Goal: Information Seeking & Learning: Find specific fact

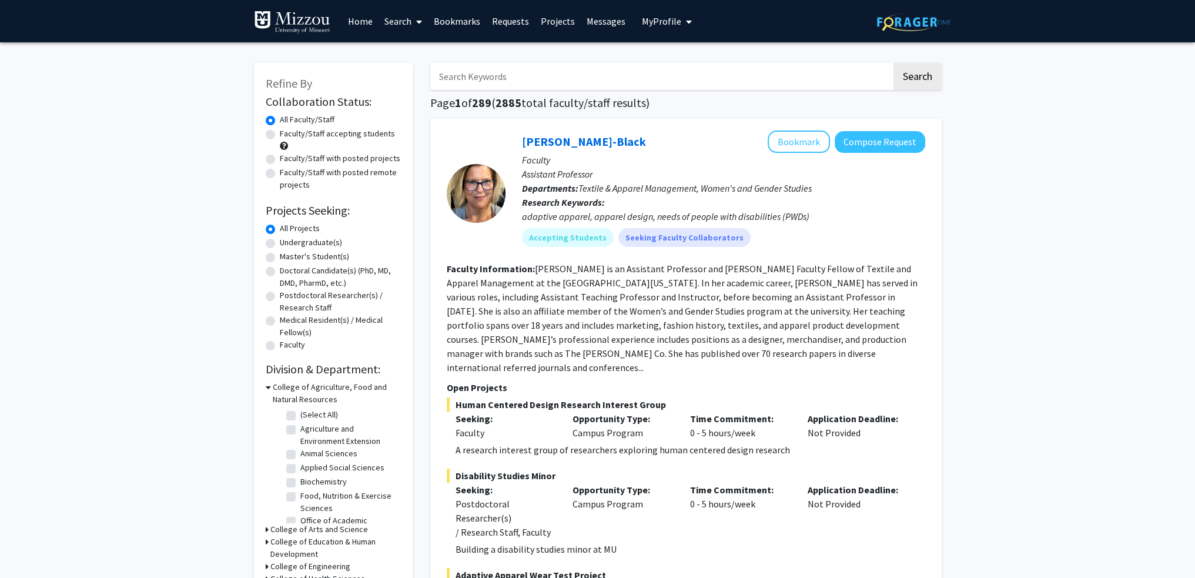
click at [468, 21] on link "Bookmarks" at bounding box center [457, 21] width 58 height 41
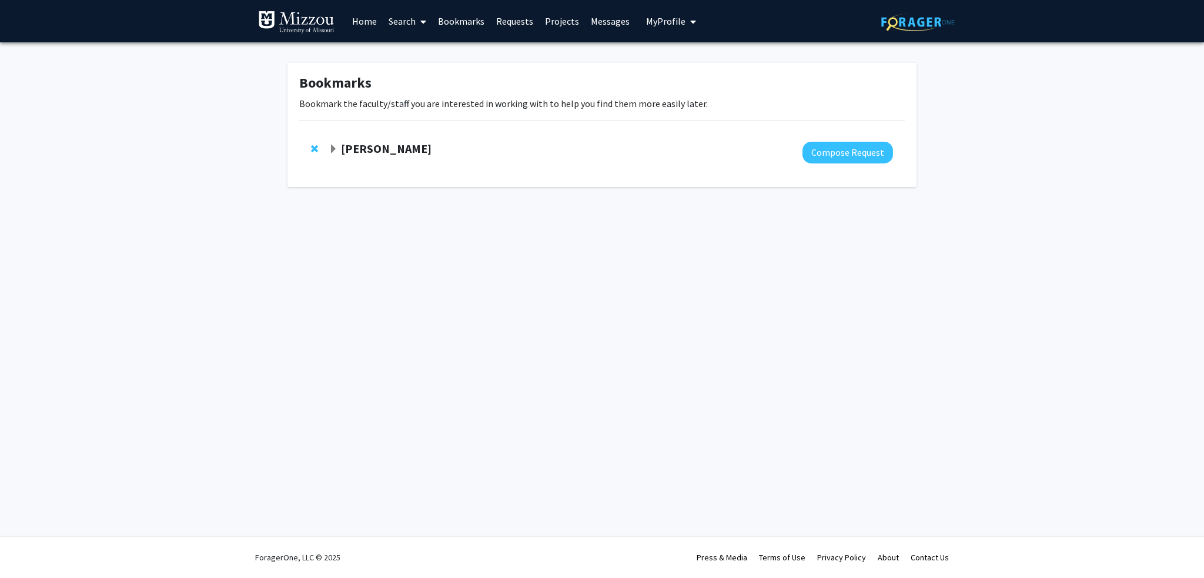
click at [358, 152] on strong "[PERSON_NAME]" at bounding box center [386, 148] width 91 height 15
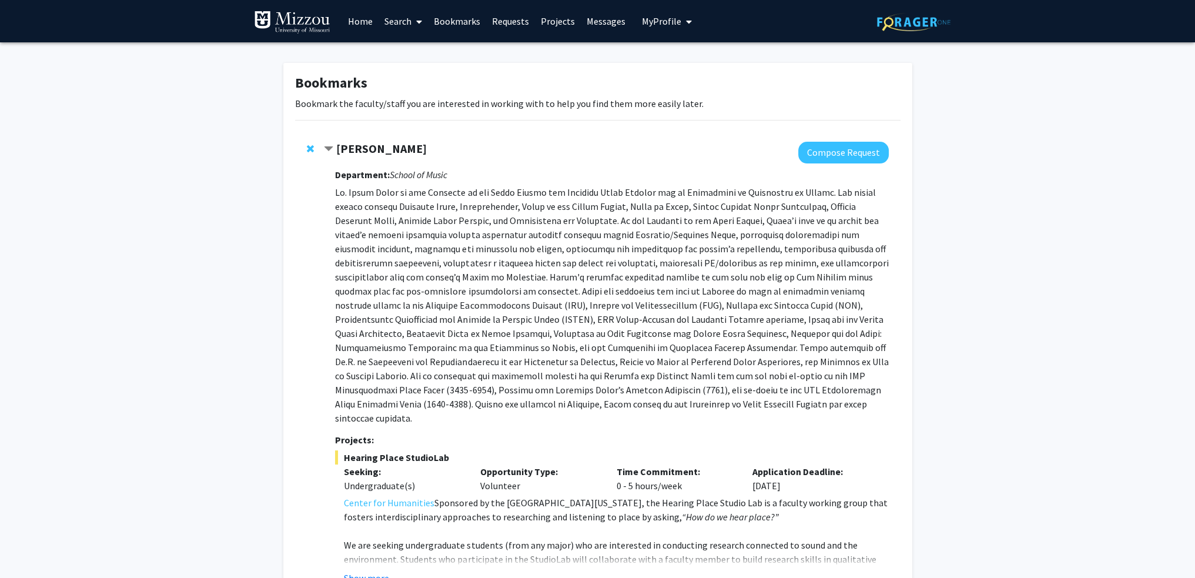
click at [355, 21] on link "Home" at bounding box center [360, 21] width 36 height 41
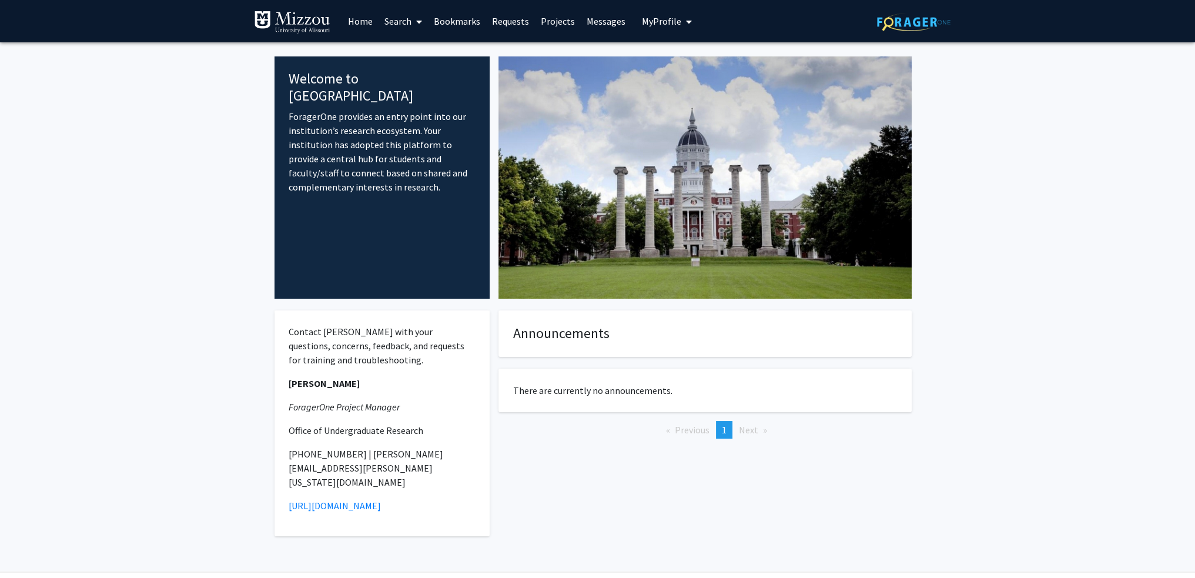
click at [386, 21] on link "Search" at bounding box center [402, 21] width 49 height 41
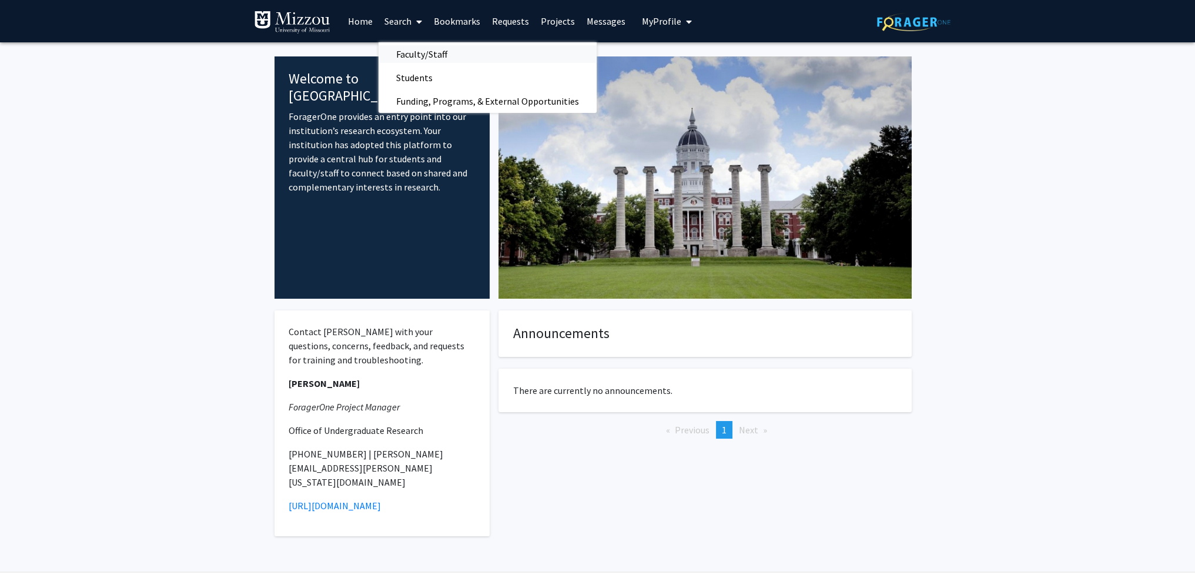
click at [404, 52] on span "Faculty/Staff" at bounding box center [421, 54] width 86 height 24
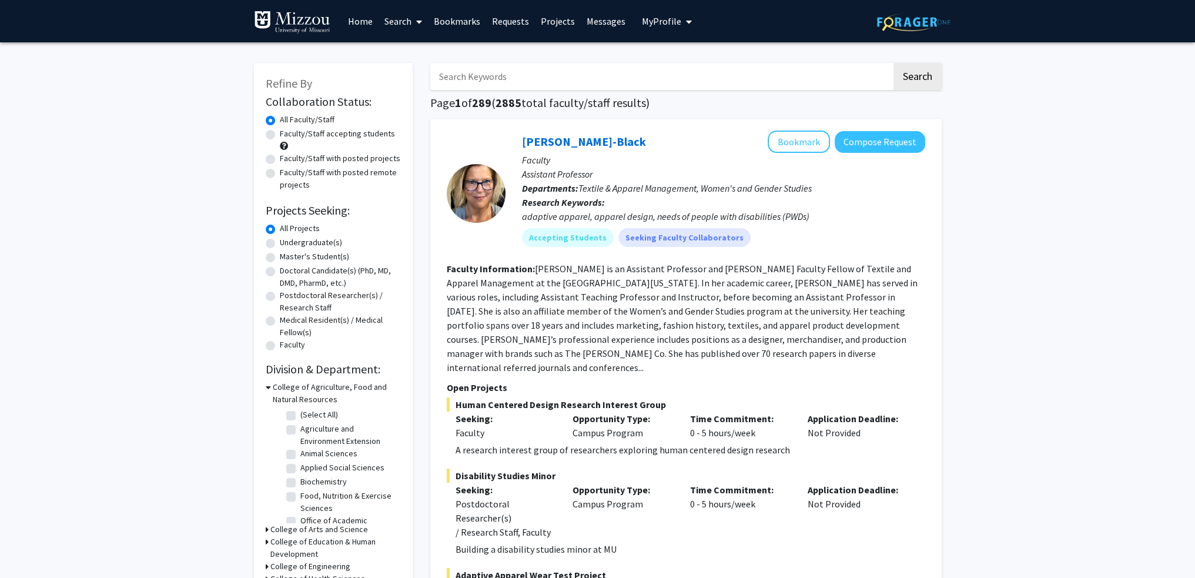
click at [484, 84] on input "Search Keywords" at bounding box center [660, 76] width 461 height 27
type input "murph"
click at [893, 63] on button "Search" at bounding box center [917, 76] width 48 height 27
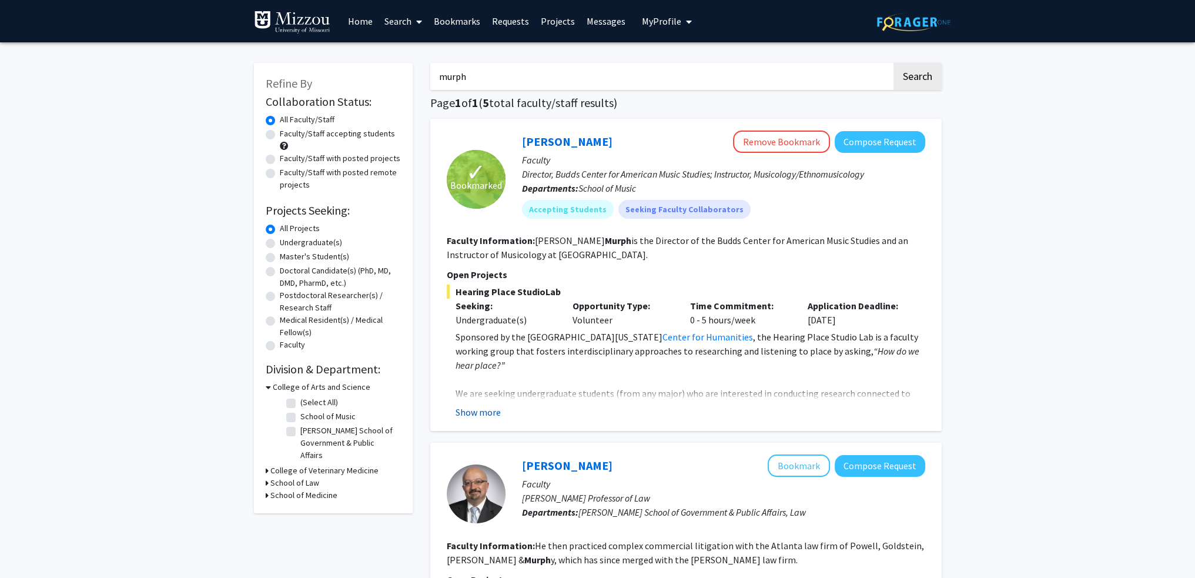
click at [482, 413] on button "Show more" at bounding box center [477, 412] width 45 height 14
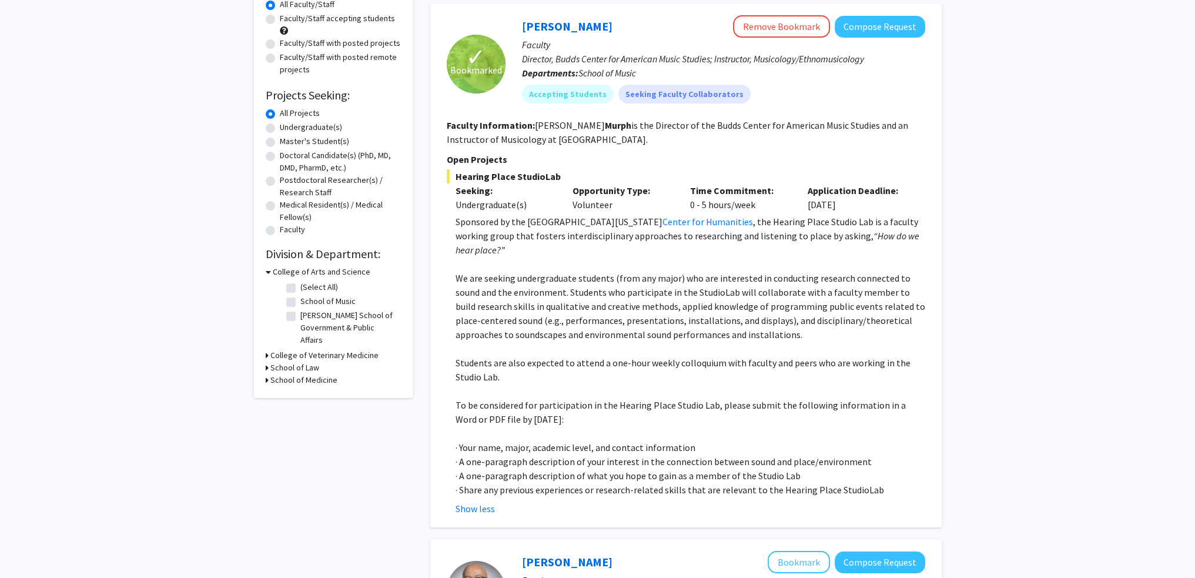
scroll to position [118, 0]
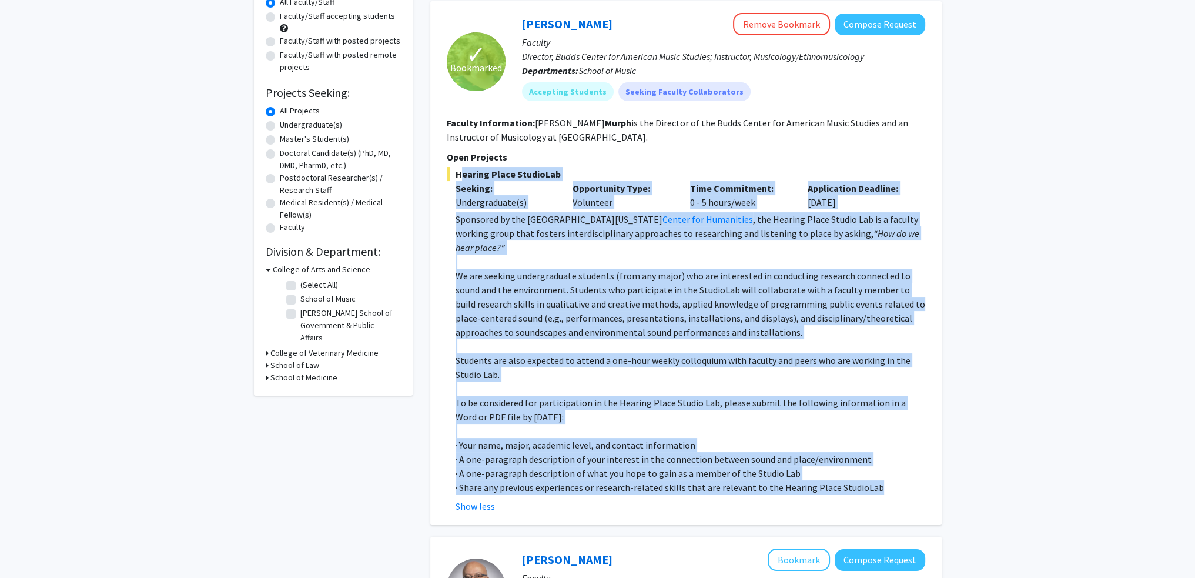
drag, startPoint x: 456, startPoint y: 173, endPoint x: 877, endPoint y: 479, distance: 520.4
click at [877, 479] on div "Hearing Place StudioLab Seeking: Undergraduate(s) Opportunity Type: Volunteer T…" at bounding box center [686, 340] width 478 height 346
copy div "Loremip Dolor SitameTco Adipisc: Elitseddoeius(t) Incididuntu Labo: Etdolorem A…"
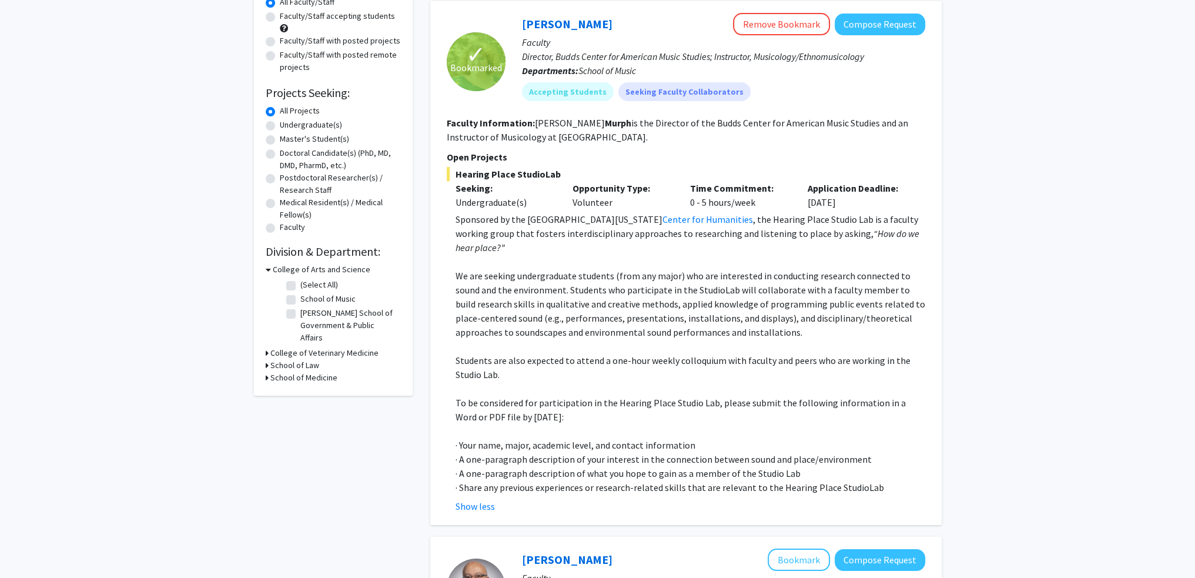
click at [558, 142] on section "Faculty Information: [PERSON_NAME] is the Director of the Budds Center for Amer…" at bounding box center [686, 130] width 478 height 28
